Goal: Book appointment/travel/reservation

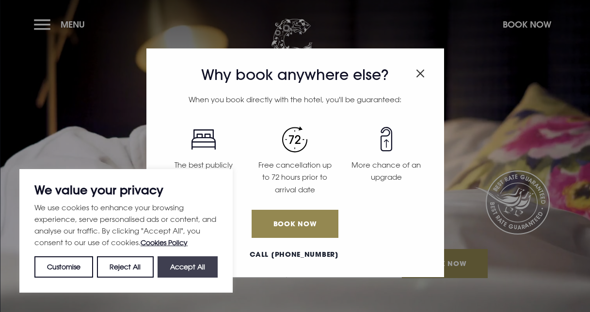
click at [203, 265] on button "Accept All" at bounding box center [188, 266] width 60 height 21
checkbox input "true"
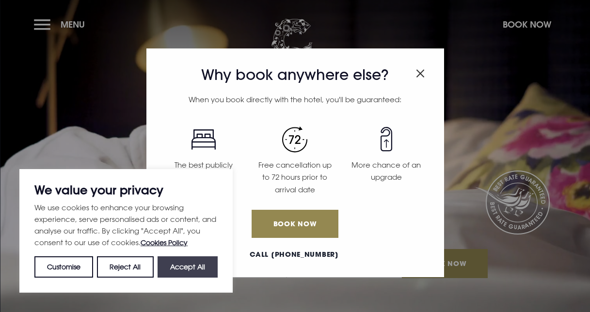
checkbox input "true"
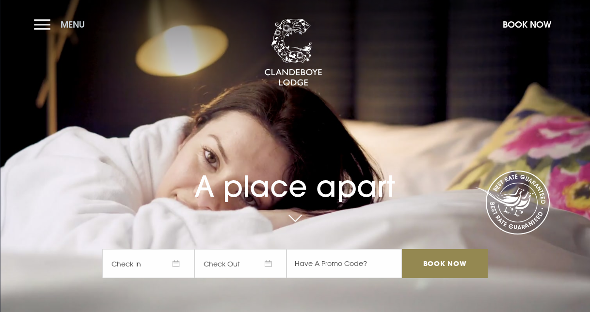
click at [41, 19] on button "Menu" at bounding box center [62, 24] width 56 height 21
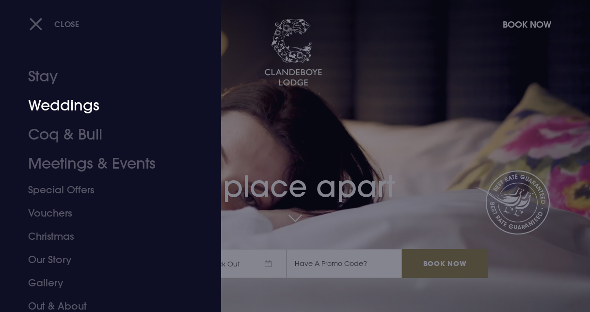
click at [65, 102] on link "Weddings" at bounding box center [104, 105] width 152 height 29
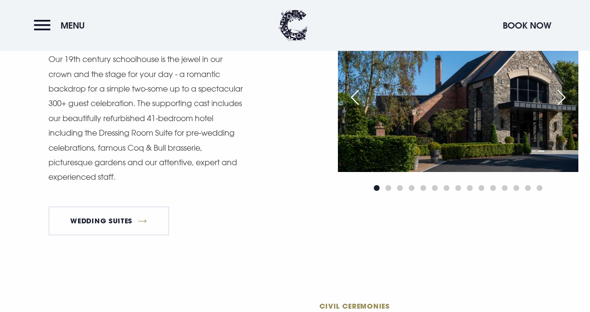
scroll to position [988, 0]
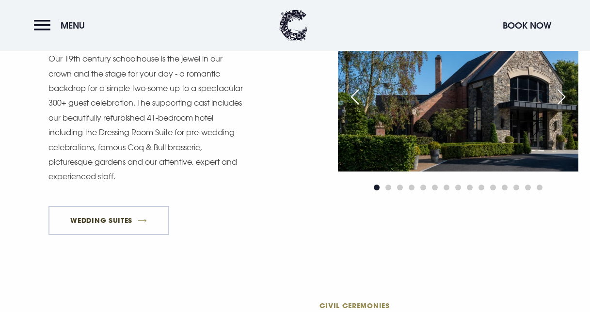
click at [140, 206] on link "Wedding Suites" at bounding box center [108, 220] width 121 height 29
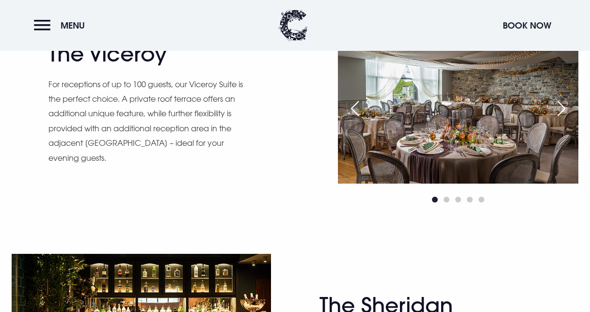
scroll to position [797, 0]
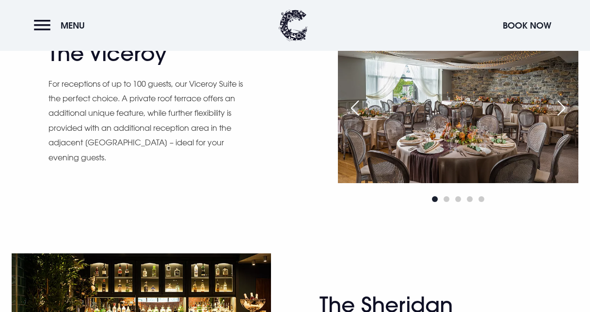
click at [140, 156] on p "For receptions of up to 100 guests, our Viceroy Suite is the perfect choice. A …" at bounding box center [147, 121] width 199 height 88
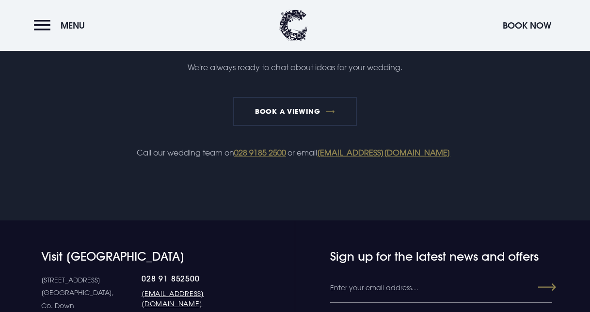
scroll to position [2068, 0]
